Goal: Task Accomplishment & Management: Contribute content

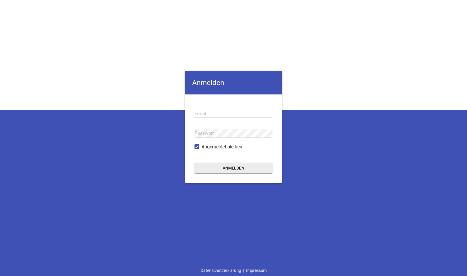
type input "[EMAIL_ADDRESS][DOMAIN_NAME]"
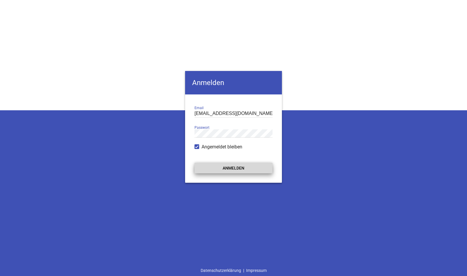
click at [246, 164] on button "Anmelden" at bounding box center [233, 168] width 78 height 11
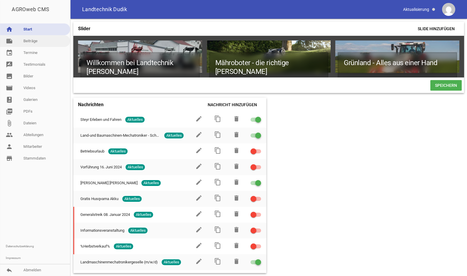
click at [46, 41] on link "note Beiträge" at bounding box center [35, 41] width 70 height 12
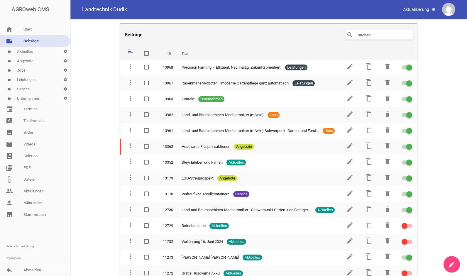
click at [34, 52] on link "label Aktuelles settings" at bounding box center [35, 51] width 70 height 9
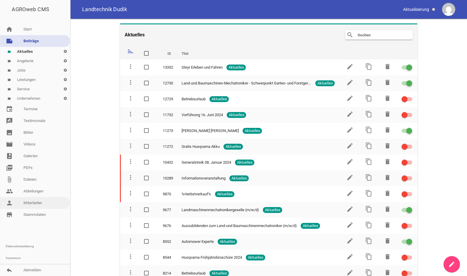
click at [34, 206] on link "person Mitarbeiter" at bounding box center [35, 203] width 70 height 12
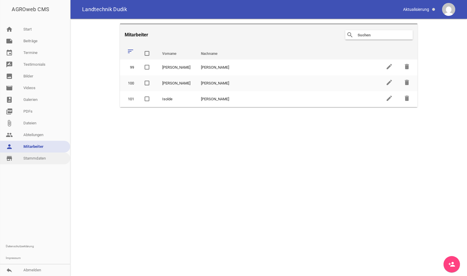
click at [38, 156] on link "store_mall_directory Stammdaten" at bounding box center [35, 159] width 70 height 12
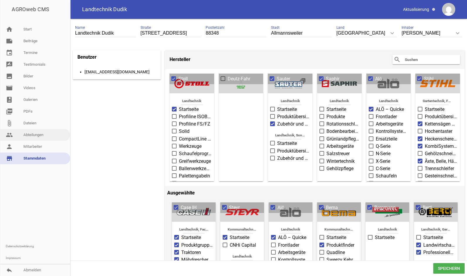
click at [38, 132] on link "people Abteilungen" at bounding box center [35, 135] width 70 height 12
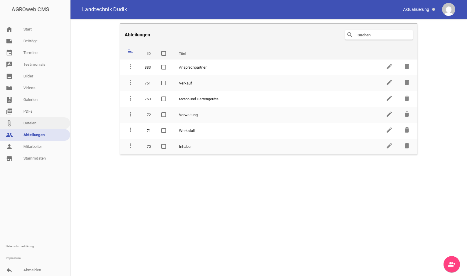
click at [43, 123] on link "attach_file Dateien" at bounding box center [35, 123] width 70 height 12
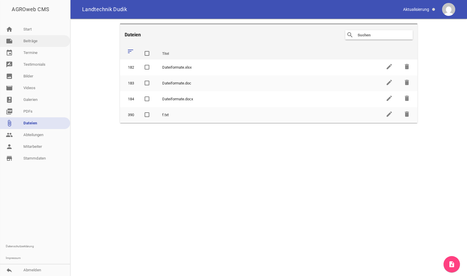
click at [35, 39] on link "note Beiträge" at bounding box center [35, 41] width 70 height 12
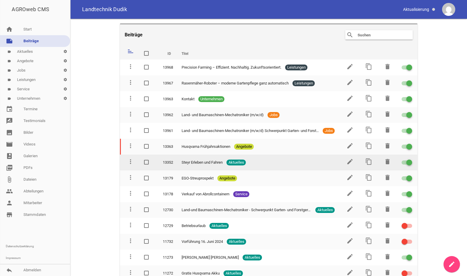
click at [408, 161] on span at bounding box center [409, 162] width 2 height 2
click at [410, 159] on input "checkbox" at bounding box center [410, 159] width 0 height 0
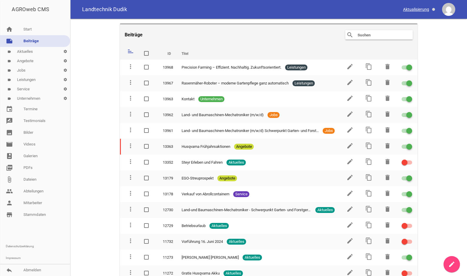
click at [421, 8] on span at bounding box center [419, 9] width 37 height 10
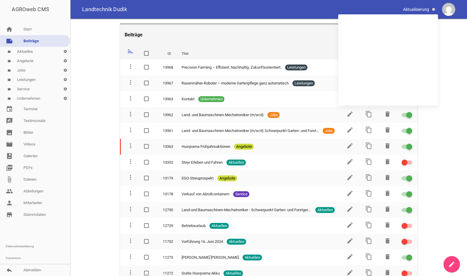
click at [448, 31] on main "Beiträge search clear sort ID Titel delete more_vert 13968 Precision Farming – …" at bounding box center [268, 147] width 397 height 257
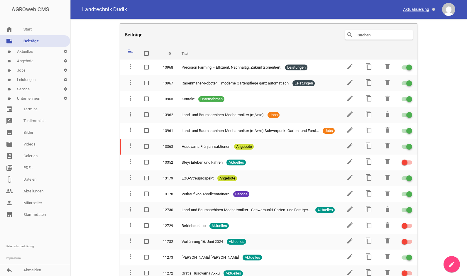
click at [434, 9] on span at bounding box center [433, 9] width 3 height 3
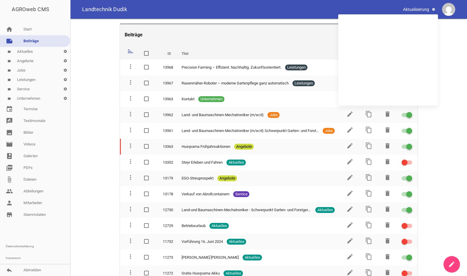
click at [453, 6] on img at bounding box center [448, 9] width 13 height 13
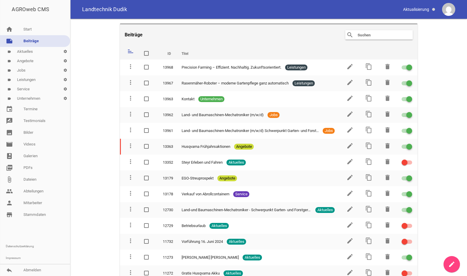
click at [451, 9] on img at bounding box center [448, 9] width 13 height 13
click at [35, 201] on link "person Mitarbeiter" at bounding box center [35, 203] width 70 height 12
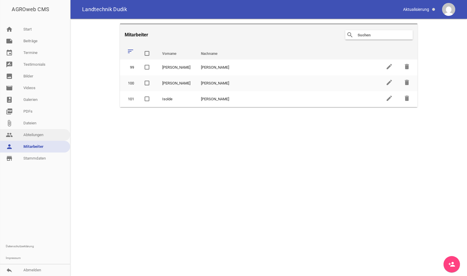
click at [42, 135] on link "people Abteilungen" at bounding box center [35, 135] width 70 height 12
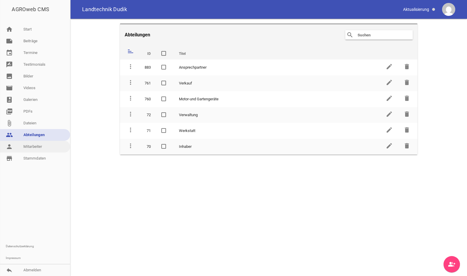
click at [37, 149] on link "person Mitarbeiter" at bounding box center [35, 147] width 70 height 12
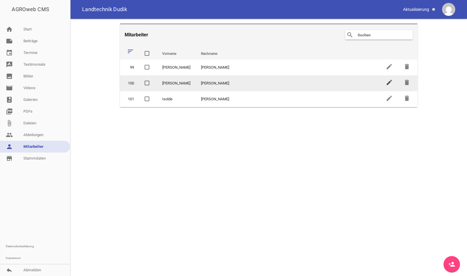
click at [387, 83] on icon "edit" at bounding box center [389, 82] width 7 height 7
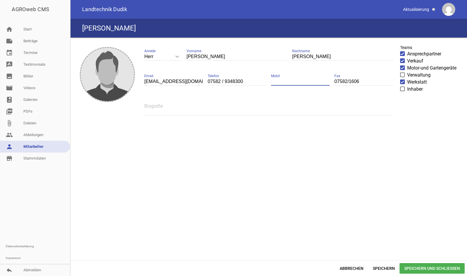
click at [299, 81] on input "text" at bounding box center [300, 82] width 59 height 8
type input "0171 2994592"
click at [435, 269] on span "Speichern und Schließen" at bounding box center [431, 268] width 65 height 11
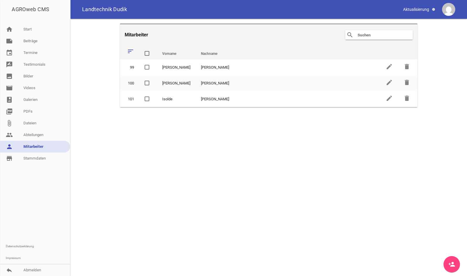
click at [451, 265] on icon "person_add" at bounding box center [451, 264] width 7 height 7
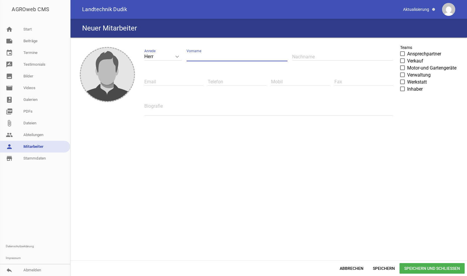
click at [228, 54] on input "text" at bounding box center [237, 57] width 101 height 8
type input "[PERSON_NAME]"
click at [303, 60] on input "text" at bounding box center [342, 57] width 101 height 8
type input "[PERSON_NAME]"
click at [178, 81] on input "text" at bounding box center [173, 82] width 59 height 8
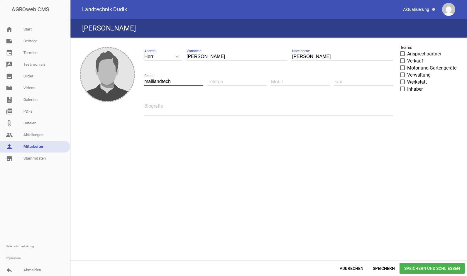
click at [153, 80] on input "maillandtech" at bounding box center [173, 82] width 59 height 8
click at [185, 82] on input "mail@landtech" at bounding box center [173, 82] width 59 height 8
type input "[EMAIL_ADDRESS][DOMAIN_NAME][PERSON_NAME]"
click at [212, 81] on input "text" at bounding box center [237, 82] width 59 height 8
type input "07582/8528"
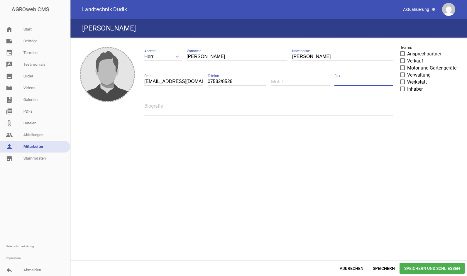
click at [352, 82] on input "text" at bounding box center [363, 82] width 59 height 8
type input "07582/1606"
click at [401, 53] on span at bounding box center [403, 54] width 4 height 4
click at [407, 50] on input "Ansprechpartner" at bounding box center [407, 50] width 0 height 0
click at [404, 62] on span at bounding box center [402, 60] width 5 height 5
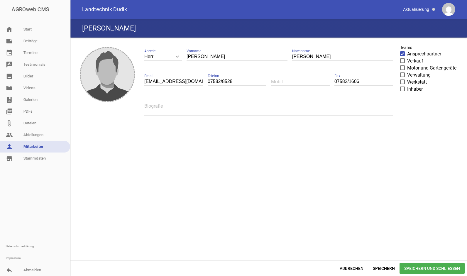
click at [407, 57] on input "Verkauf" at bounding box center [407, 57] width 0 height 0
click at [401, 80] on span at bounding box center [403, 82] width 4 height 4
click at [407, 79] on input "Werkstatt" at bounding box center [407, 79] width 0 height 0
click at [434, 269] on span "Speichern und Schließen" at bounding box center [431, 268] width 65 height 11
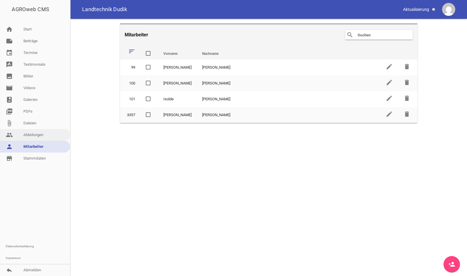
click at [39, 137] on link "people Abteilungen" at bounding box center [35, 135] width 70 height 12
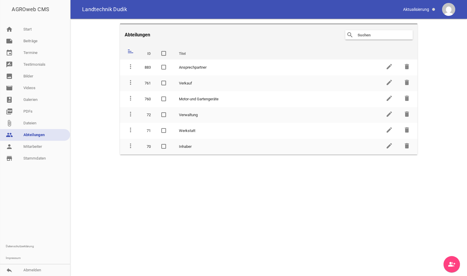
click at [458, 263] on link "group_add" at bounding box center [451, 264] width 16 height 16
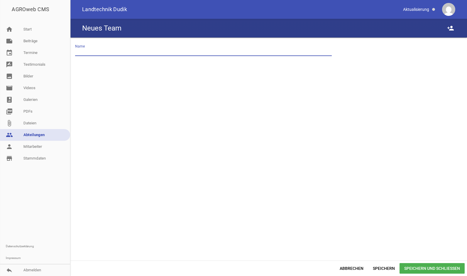
click at [235, 50] on input "text" at bounding box center [203, 52] width 257 height 8
click at [108, 51] on input "Precision Farmiing" at bounding box center [203, 52] width 257 height 8
type input "Precision Farming"
click at [448, 271] on span "Speichern und Schließen" at bounding box center [431, 268] width 65 height 11
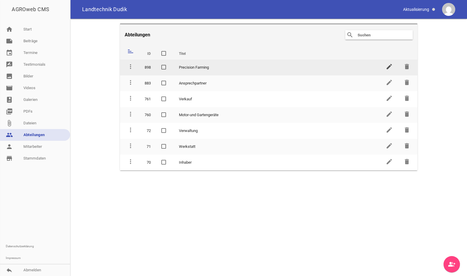
click at [390, 66] on icon "edit" at bounding box center [389, 66] width 7 height 7
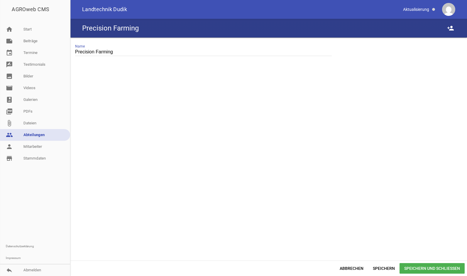
click at [153, 97] on div at bounding box center [268, 165] width 397 height 189
click at [143, 72] on div at bounding box center [268, 165] width 397 height 189
click at [437, 267] on span "Speichern und Schließen" at bounding box center [431, 268] width 65 height 11
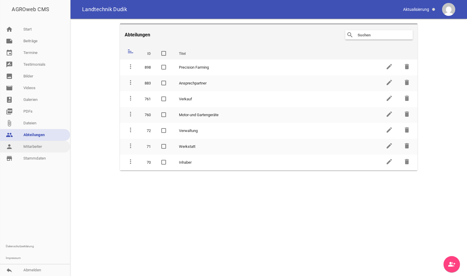
click at [32, 148] on link "person Mitarbeiter" at bounding box center [35, 147] width 70 height 12
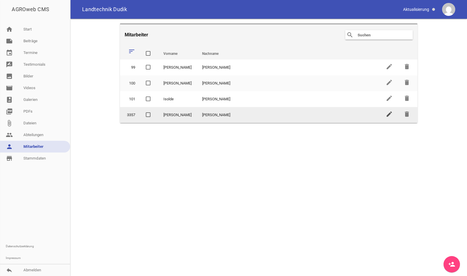
click at [387, 114] on icon "edit" at bounding box center [389, 114] width 7 height 7
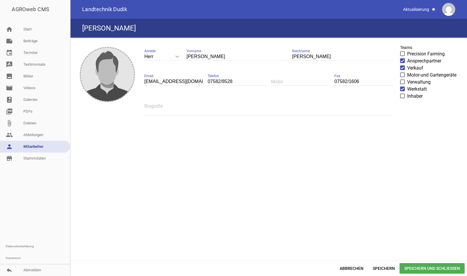
click at [402, 53] on span at bounding box center [403, 54] width 4 height 4
click at [407, 50] on input "Precision Farming" at bounding box center [407, 50] width 0 height 0
click at [422, 270] on span "Speichern und Schließen" at bounding box center [431, 268] width 65 height 11
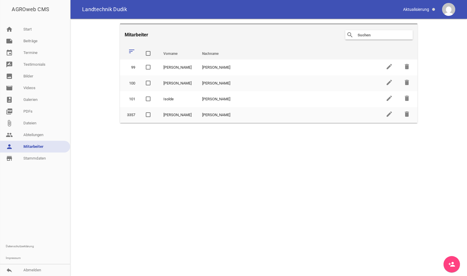
click at [453, 263] on icon "person_add" at bounding box center [451, 264] width 7 height 7
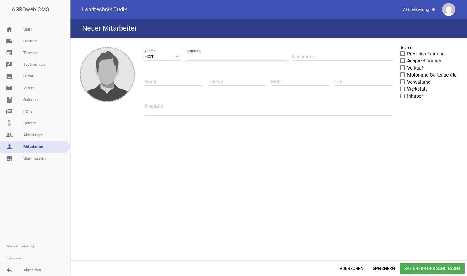
click at [234, 60] on input "text" at bounding box center [237, 57] width 101 height 8
type input "[PERSON_NAME]"
click at [297, 56] on input "text" at bounding box center [342, 57] width 101 height 8
type input "[PERSON_NAME]"
click at [402, 60] on span at bounding box center [403, 61] width 4 height 4
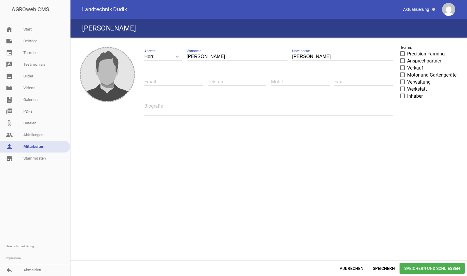
click at [407, 57] on input "Ansprechpartner" at bounding box center [407, 57] width 0 height 0
click at [403, 90] on span at bounding box center [403, 89] width 4 height 4
click at [407, 86] on input "Werkstatt" at bounding box center [407, 86] width 0 height 0
click at [179, 82] on input "text" at bounding box center [173, 82] width 59 height 8
type input "[EMAIL_ADDRESS][DOMAIN_NAME][PERSON_NAME]"
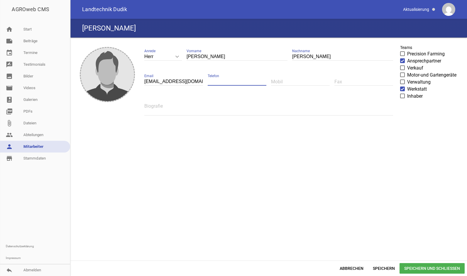
click at [214, 80] on input "text" at bounding box center [237, 82] width 59 height 8
type input "07582/8528"
click at [281, 84] on input "text" at bounding box center [300, 82] width 59 height 8
click at [337, 82] on input "text" at bounding box center [363, 82] width 59 height 8
type input "07582/1606"
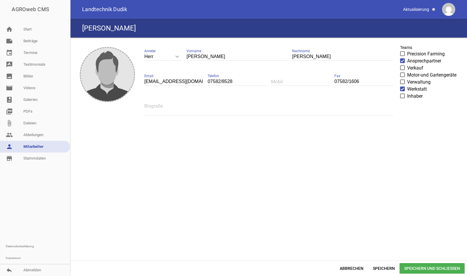
click at [414, 267] on span "Speichern und Schließen" at bounding box center [431, 268] width 65 height 11
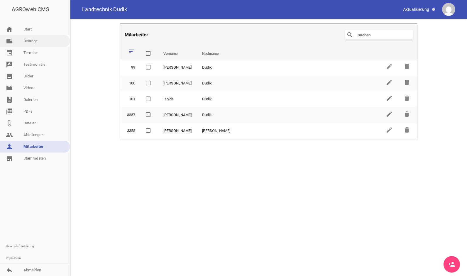
click at [33, 41] on link "note Beiträge" at bounding box center [35, 41] width 70 height 12
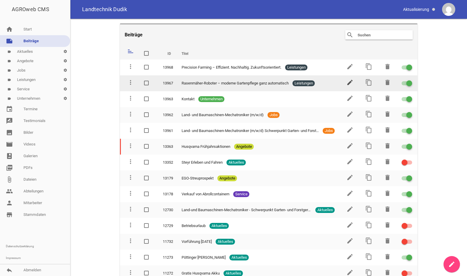
click at [347, 79] on icon "edit" at bounding box center [349, 82] width 7 height 7
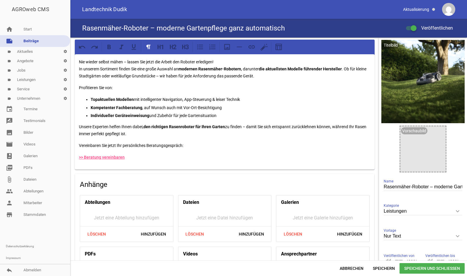
click at [227, 62] on p "Nie wieder selbst mähen – lassen Sie jetzt die Arbeit den Roboter erledigen! In…" at bounding box center [225, 68] width 292 height 21
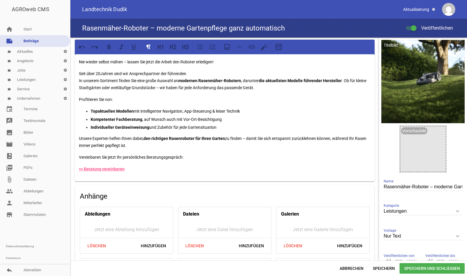
click at [165, 73] on p "Seit über 20Jahren sind wir Ansprechpartner der führenden In unserem Sortiment …" at bounding box center [225, 80] width 292 height 21
click at [193, 75] on p "Seit über 20Jahren sind wir Ansprechpartner des führenden In unserem Sortiment …" at bounding box center [225, 80] width 292 height 21
click at [242, 81] on p "Seit über 20Jahren sind wir Ansprechpartner des führenden Mähroboter-Hersteller…" at bounding box center [225, 80] width 292 height 21
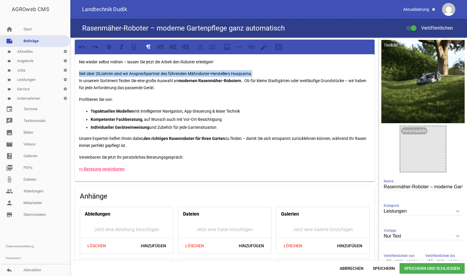
drag, startPoint x: 253, startPoint y: 72, endPoint x: 78, endPoint y: 76, distance: 174.3
click at [78, 76] on div "Nie wieder selbst mähen – lassen Sie jetzt die Arbeit den Roboter erledigen! Se…" at bounding box center [225, 117] width 300 height 127
copy p "Seit über 20Jahren sind wir Ansprechpartner des führenden Mähroboter-Hersteller…"
click at [243, 82] on p "In unserem Sortiment finden Sie eine große Auswahl an modernen Rasenmäher-Robot…" at bounding box center [225, 80] width 292 height 21
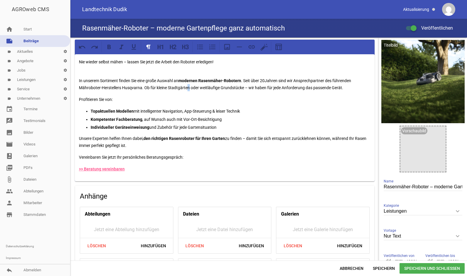
click at [188, 89] on p "In unserem Sortiment finden Sie eine große Auswahl an modernen Rasenmäher-Robot…" at bounding box center [225, 80] width 292 height 21
click at [191, 89] on p "In unserem Sortiment finden Sie eine große Auswahl an modernen Rasenmäher-Robot…" at bounding box center [225, 80] width 292 height 21
drag, startPoint x: 188, startPoint y: 88, endPoint x: 168, endPoint y: 89, distance: 20.0
click at [168, 89] on p "In unserem Sortiment finden Sie eine große Auswahl an modernen Rasenmäher-Robot…" at bounding box center [225, 80] width 292 height 21
click at [340, 90] on p "In unserem Sortiment finden Sie eine große Auswahl an modernen Rasenmäher-Robot…" at bounding box center [225, 80] width 292 height 21
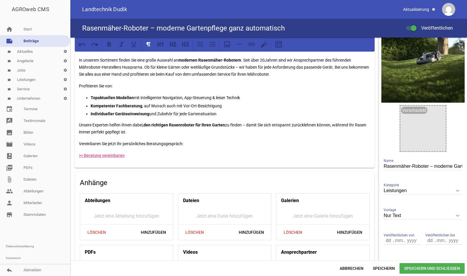
scroll to position [20, 0]
click at [116, 84] on p "Profitieren Sie von:" at bounding box center [225, 86] width 292 height 7
click at [111, 80] on div "Nie wieder selbst mähen – lassen Sie jetzt die Arbeit den Roboter erledigen! In…" at bounding box center [225, 101] width 300 height 134
click at [121, 78] on p "In unserem Sortiment finden Sie eine große Auswahl an modernen Rasenmäher-Robot…" at bounding box center [225, 64] width 292 height 28
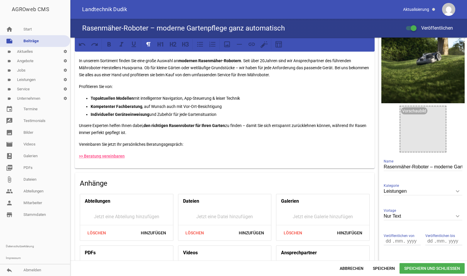
click at [309, 78] on p "In unserem Sortiment finden Sie eine große Auswahl an modernen Rasenmäher-Robot…" at bounding box center [225, 64] width 292 height 28
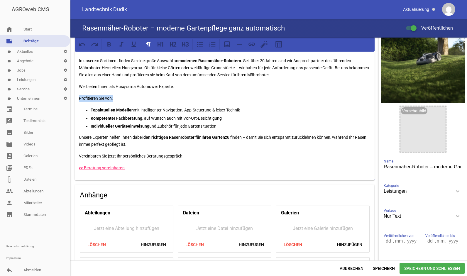
drag, startPoint x: 120, startPoint y: 99, endPoint x: 78, endPoint y: 96, distance: 42.4
click at [78, 96] on div "Nie wieder selbst mähen – lassen Sie jetzt die Arbeit den Roboter erledigen! In…" at bounding box center [225, 107] width 300 height 146
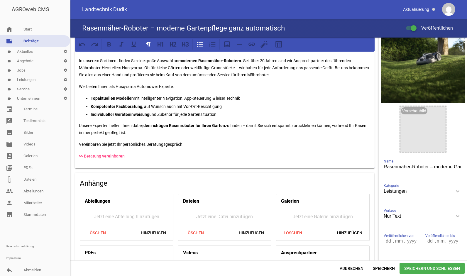
click at [244, 99] on p "Topaktuellen Modellen mit intelligenter Navigation, App-Steuerung & leiser Tech…" at bounding box center [231, 98] width 280 height 7
click at [215, 99] on p "Topaktuellen Modellen mit intelligenter Navigation, App-Steuerung & leiser Tech…" at bounding box center [231, 98] width 280 height 7
drag, startPoint x: 212, startPoint y: 97, endPoint x: 225, endPoint y: 97, distance: 12.9
click at [225, 97] on p "Topaktuellen Modellen mit intelligenter Navigation, App-Steuerung & leiser Tech…" at bounding box center [231, 98] width 280 height 7
click at [216, 97] on p "Topaktuellen Modellen mit intelligenter Navigation, App-Steuerung & leiser Tech…" at bounding box center [231, 98] width 280 height 7
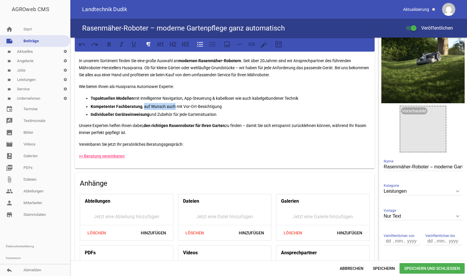
drag, startPoint x: 174, startPoint y: 107, endPoint x: 143, endPoint y: 106, distance: 31.4
click at [143, 106] on p "Kompetenter Fachberatung , auf Wunsch auch mit Vor-Ort-Besichtigung" at bounding box center [231, 106] width 280 height 7
click at [197, 107] on p "Kompetenter Fachberatung , auch mit Vor-Ort-Besichtigung" at bounding box center [231, 106] width 280 height 7
click at [140, 106] on strong "Kompetenter Fachberatung" at bounding box center [117, 106] width 52 height 5
drag, startPoint x: 217, startPoint y: 107, endPoint x: 142, endPoint y: 109, distance: 74.8
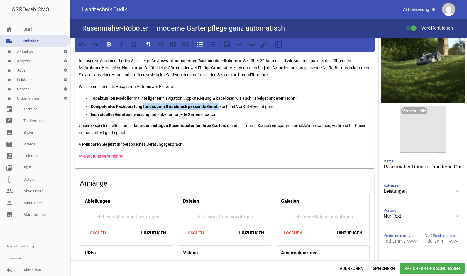
click at [142, 109] on p "Kompetenter Fachberatung für das zum Grundstück passende Gerät , auch mit Vor-O…" at bounding box center [231, 106] width 280 height 7
click at [109, 48] on icon at bounding box center [109, 44] width 8 height 8
click at [112, 114] on strong "Individueller Geräteeinweisung" at bounding box center [120, 114] width 59 height 5
click at [216, 116] on p "Individuelle Geräteeinweisung und Zubehör für jede Gartensituation" at bounding box center [231, 114] width 280 height 7
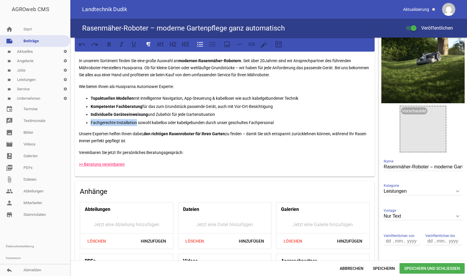
drag, startPoint x: 136, startPoint y: 122, endPoint x: 91, endPoint y: 124, distance: 45.8
click at [91, 124] on p "Fachgerechte Installation sowohl kabellos oder kabelgebunden durch unser geschu…" at bounding box center [231, 122] width 280 height 7
click at [111, 45] on icon at bounding box center [109, 44] width 4 height 4
click at [284, 122] on p "Fachgerechte Installation sowohl kabellos oder kabelgebunden durch unser geschu…" at bounding box center [231, 122] width 280 height 7
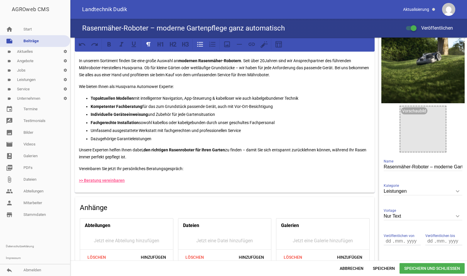
click at [145, 139] on p "Dazugehörige Garantieleistungen" at bounding box center [231, 138] width 280 height 7
drag, startPoint x: 154, startPoint y: 139, endPoint x: 90, endPoint y: 139, distance: 63.6
click at [90, 139] on ul "Topaktuellen Modellen mit intelligenter Navigation, App-Steuerung & kabelloser …" at bounding box center [225, 119] width 292 height 48
click at [109, 47] on icon at bounding box center [109, 44] width 8 height 8
drag, startPoint x: 156, startPoint y: 130, endPoint x: 89, endPoint y: 129, distance: 67.2
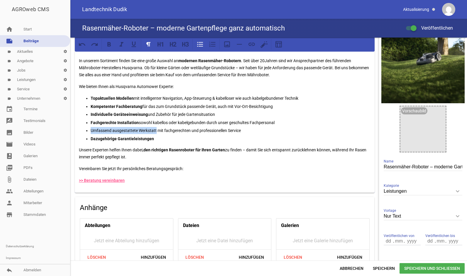
click at [89, 129] on ul "Topaktuellen Modellen mit intelligenter Navigation, App-Steuerung & kabelloser …" at bounding box center [225, 119] width 292 height 48
click at [109, 47] on icon at bounding box center [109, 44] width 8 height 8
click at [197, 146] on p "Unsere Experten helfen Ihnen dabei, den richtigen Rasenroboter für Ihren Garten…" at bounding box center [225, 153] width 292 height 14
click at [178, 75] on p "In unserem Sortiment finden Sie eine große Auswahl an modernen Rasenmäher-Robot…" at bounding box center [225, 64] width 292 height 28
click at [266, 60] on p "In unserem Sortiment finden Sie eine große Auswahl an modernen Rasenmäher-Robot…" at bounding box center [225, 64] width 292 height 28
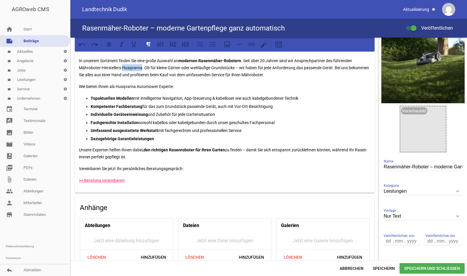
drag, startPoint x: 141, startPoint y: 69, endPoint x: 122, endPoint y: 69, distance: 19.1
click at [122, 69] on p "In unserem Sortiment finden Sie eine große Auswahl an modernen Rasenmäher-Robot…" at bounding box center [225, 64] width 292 height 28
click at [106, 46] on icon at bounding box center [109, 44] width 8 height 8
drag, startPoint x: 138, startPoint y: 159, endPoint x: 80, endPoint y: 153, distance: 58.1
click at [80, 153] on p "Unsere Experten helfen Ihnen dabei, den richtigen Rasenroboter für Ihren Garten…" at bounding box center [225, 153] width 292 height 14
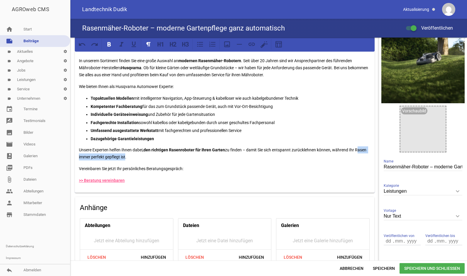
drag, startPoint x: 148, startPoint y: 160, endPoint x: 75, endPoint y: 152, distance: 73.8
click at [75, 152] on div "Nie wieder selbst mähen – lassen Sie jetzt die Arbeit den Roboter erledigen! In…" at bounding box center [225, 113] width 300 height 158
click at [163, 159] on p "Unsere Experten helfen Ihnen dabei, den richtigen Rasenroboter für Ihren Garten…" at bounding box center [225, 153] width 292 height 14
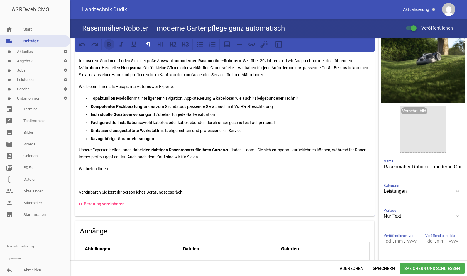
click at [111, 41] on icon at bounding box center [109, 44] width 8 height 8
click at [203, 43] on icon at bounding box center [200, 44] width 8 height 8
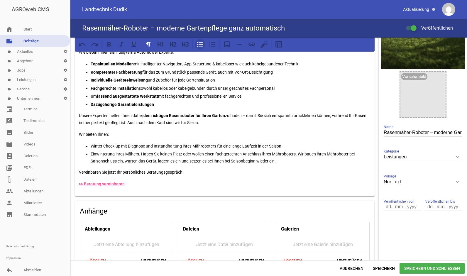
scroll to position [55, 0]
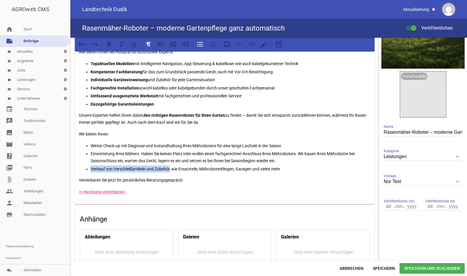
drag, startPoint x: 170, startPoint y: 168, endPoint x: 92, endPoint y: 170, distance: 78.1
click at [92, 170] on p "Verkauf von Verschleißartikeln und Zubehör, wie Ersatzteile, Mähroboterklingen,…" at bounding box center [231, 168] width 280 height 7
click at [110, 45] on icon at bounding box center [109, 44] width 4 height 4
drag, startPoint x: 236, startPoint y: 169, endPoint x: 201, endPoint y: 170, distance: 34.6
click at [201, 170] on p "Verkauf von Verschleißartikeln und Zubehör , wie Ersatzteile, Mähroboterklingen…" at bounding box center [231, 168] width 280 height 7
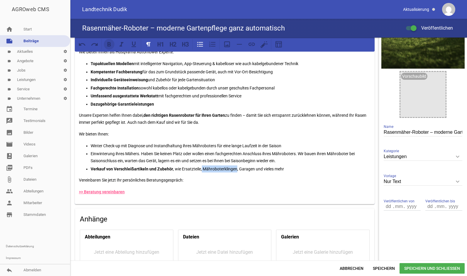
click at [110, 48] on icon at bounding box center [109, 44] width 8 height 8
drag, startPoint x: 138, startPoint y: 155, endPoint x: 90, endPoint y: 156, distance: 47.5
click at [90, 156] on ul "Winter Check-up mit Diagnose und Instandhaltung ihres Mähroboters für eine lang…" at bounding box center [225, 157] width 292 height 30
click at [107, 39] on button at bounding box center [109, 44] width 11 height 11
drag, startPoint x: 120, startPoint y: 145, endPoint x: 91, endPoint y: 145, distance: 28.7
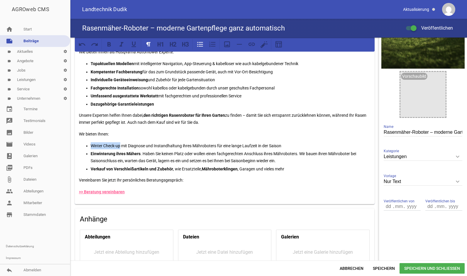
click at [91, 145] on p "Winter Check-up mit Diagnose und Instandhaltung ihres Mähroboters für eine lang…" at bounding box center [231, 145] width 280 height 7
click at [112, 43] on icon at bounding box center [109, 44] width 8 height 8
click at [121, 147] on strong "Winter Check-up" at bounding box center [106, 145] width 31 height 5
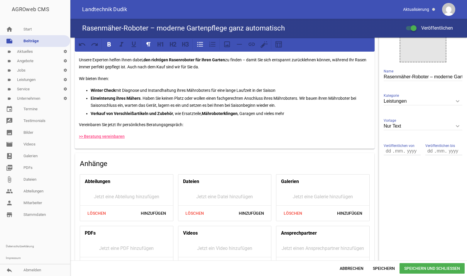
scroll to position [129, 0]
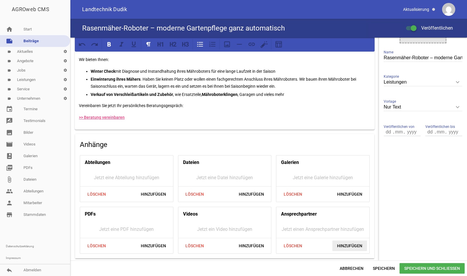
click at [337, 245] on span "Hinzufügen" at bounding box center [349, 246] width 35 height 11
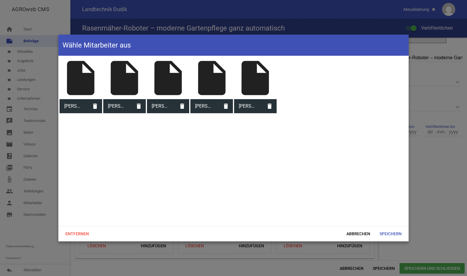
click at [121, 79] on div "insert_drive_file" at bounding box center [124, 78] width 43 height 43
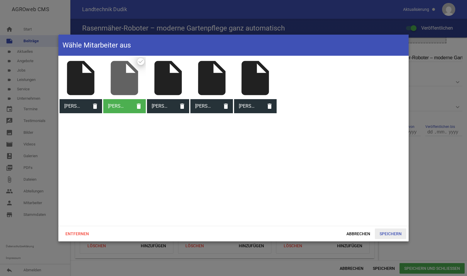
click at [386, 230] on span "Speichern" at bounding box center [390, 233] width 31 height 11
